Goal: Information Seeking & Learning: Learn about a topic

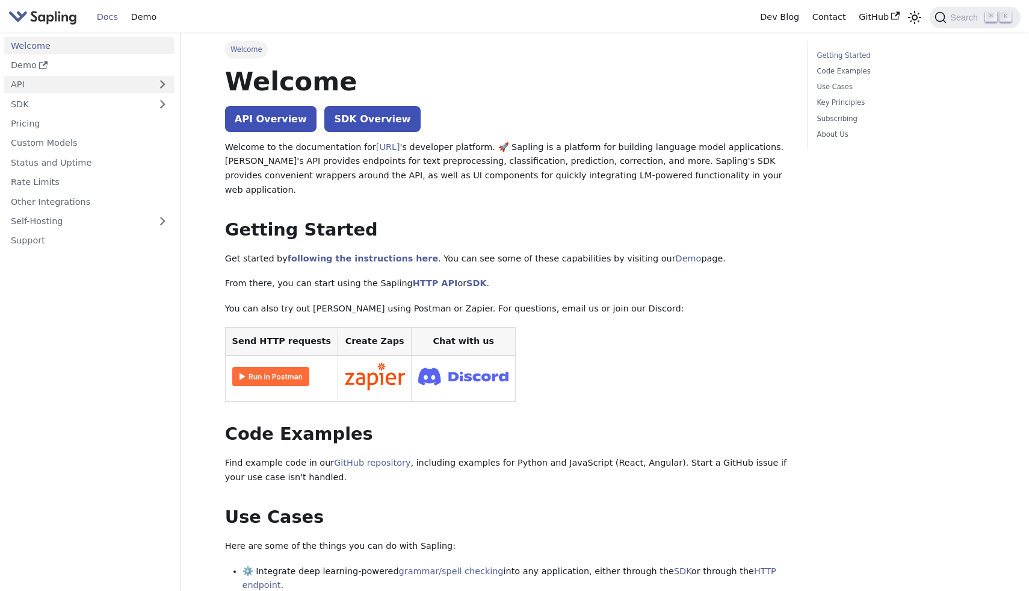
click at [45, 81] on link "API" at bounding box center [77, 84] width 146 height 17
click at [36, 85] on link "API" at bounding box center [77, 84] width 146 height 17
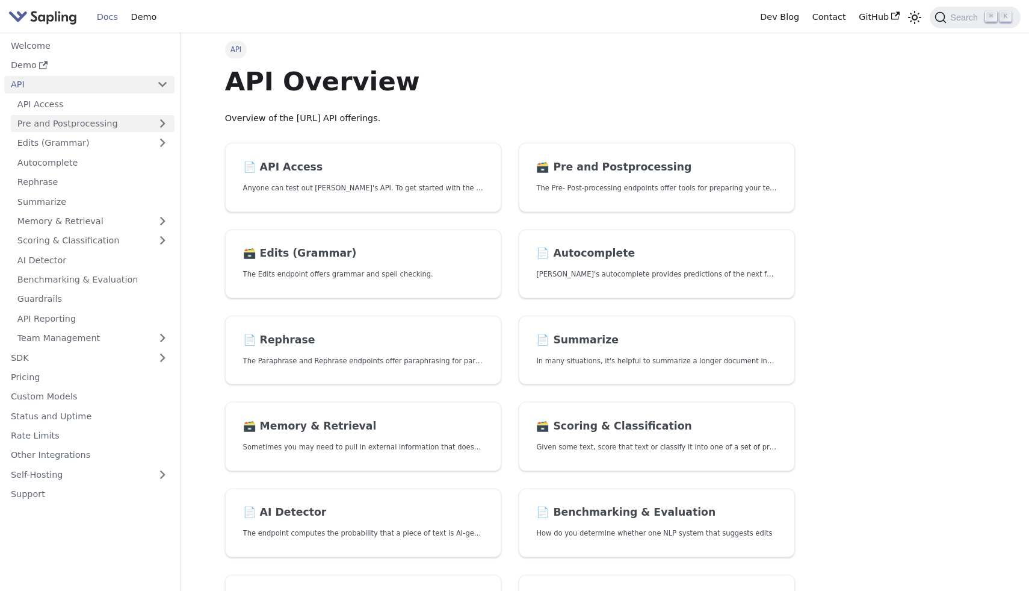
click at [66, 117] on link "Pre and Postprocessing" at bounding box center [93, 123] width 164 height 17
